Goal: Check status: Check status

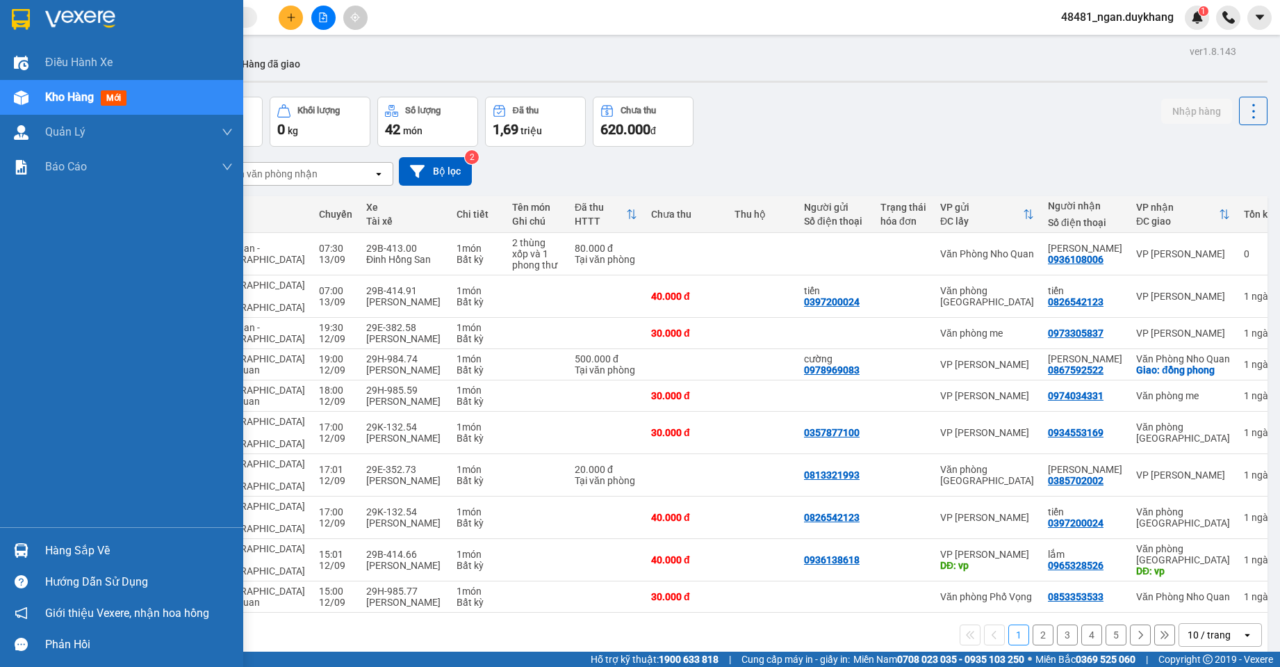
click at [15, 554] on img at bounding box center [21, 550] width 15 height 15
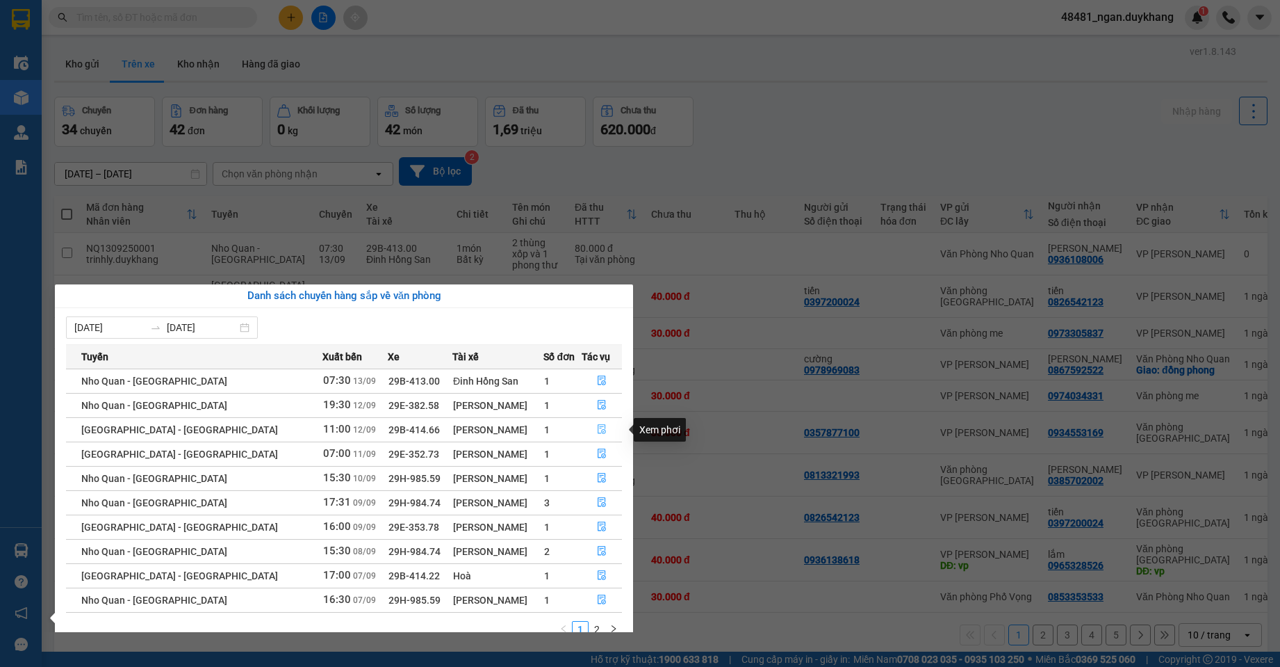
click at [598, 433] on icon "file-done" at bounding box center [602, 430] width 8 height 10
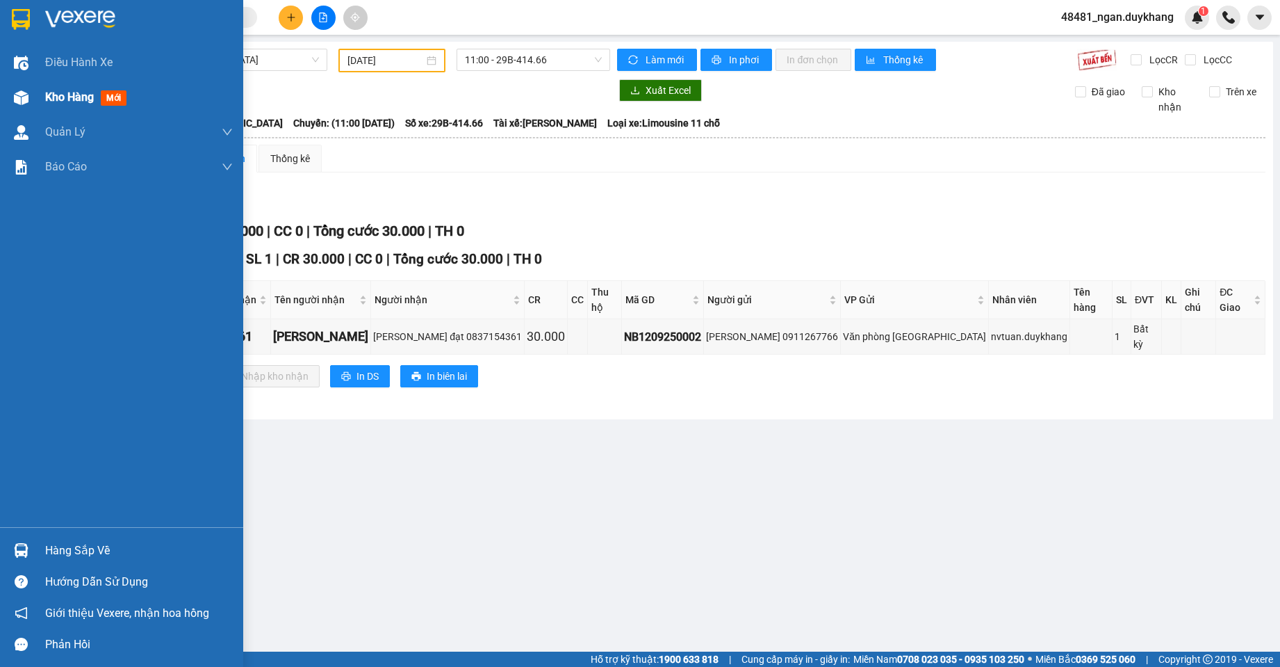
click at [25, 98] on img at bounding box center [21, 97] width 15 height 15
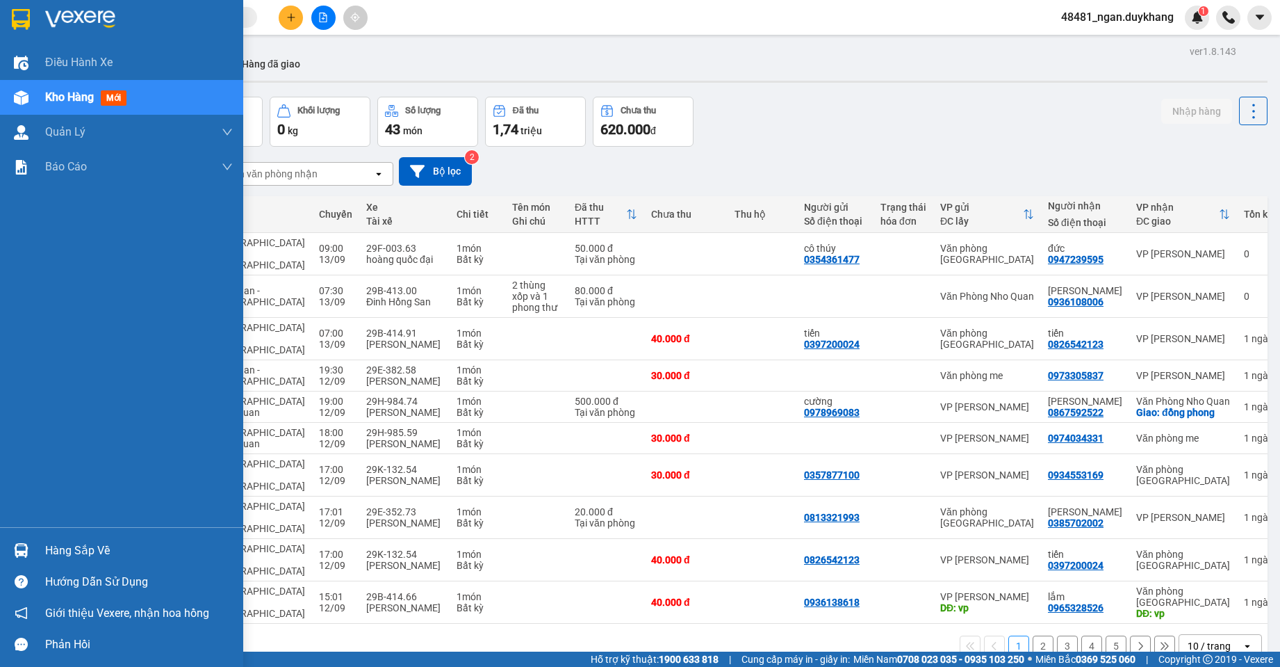
drag, startPoint x: 17, startPoint y: 560, endPoint x: 153, endPoint y: 539, distance: 137.7
click at [17, 559] on div at bounding box center [21, 550] width 24 height 24
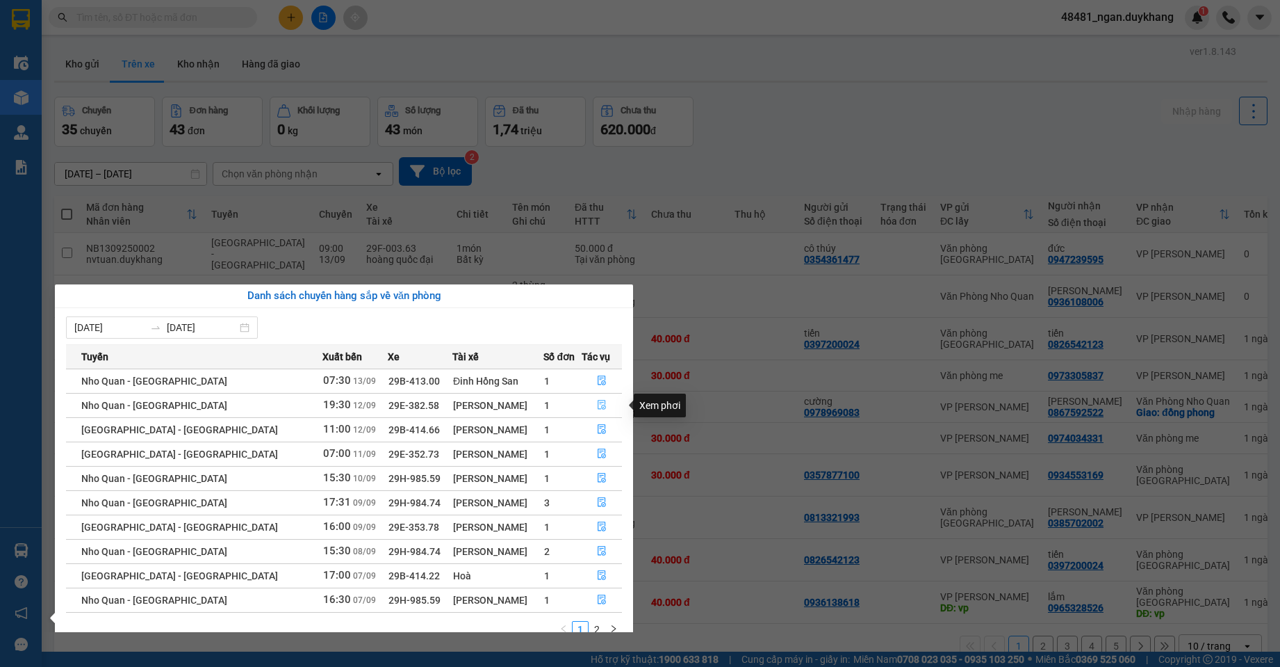
click at [604, 398] on button "button" at bounding box center [601, 405] width 39 height 22
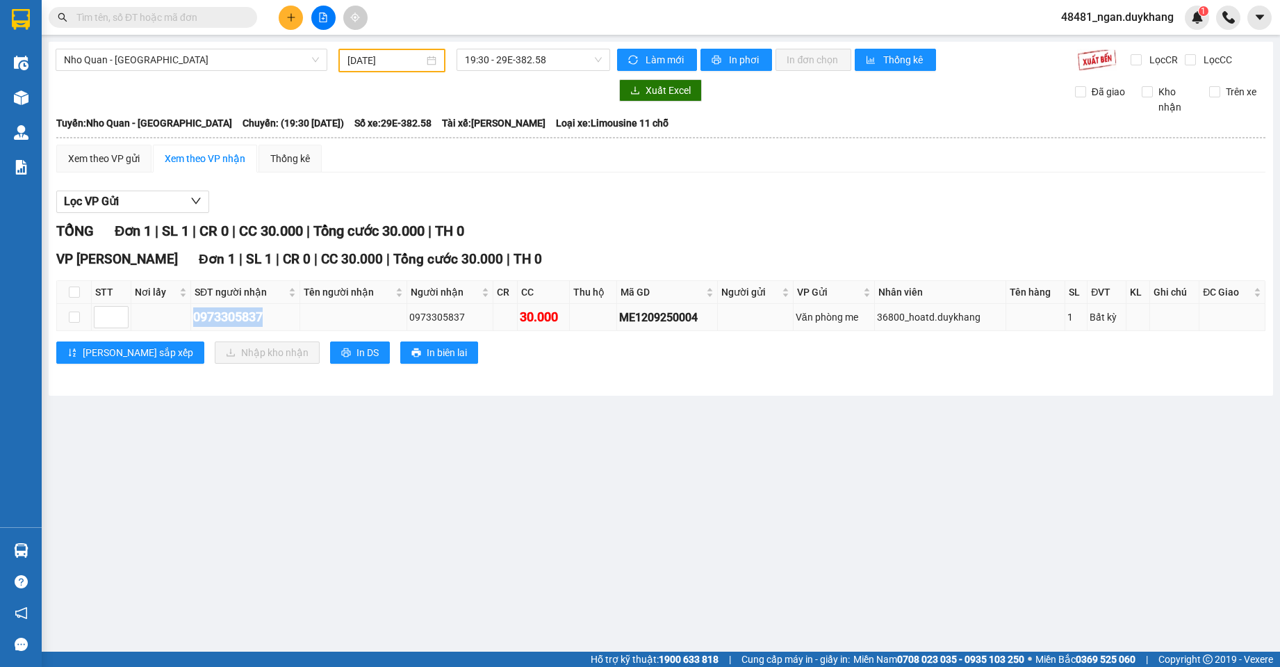
drag, startPoint x: 273, startPoint y: 316, endPoint x: 169, endPoint y: 316, distance: 104.3
click at [169, 316] on tr "0973305837 0973305837 30.000 ME1209250004 Văn phòng me 36800_hoatd.duykhang 1 B…" at bounding box center [661, 317] width 1209 height 27
copy div "0973305837"
